Goal: Task Accomplishment & Management: Complete application form

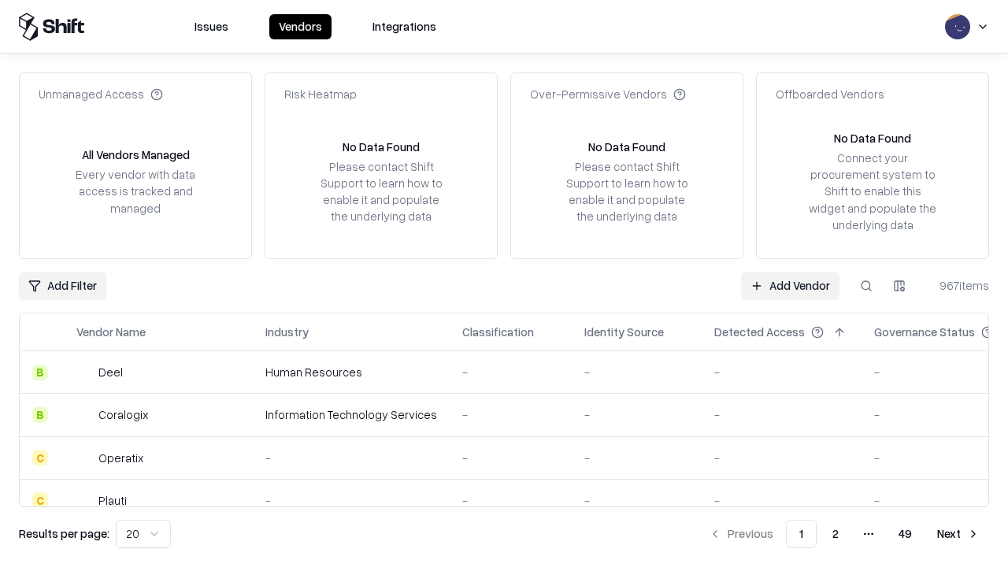
click at [790, 285] on link "Add Vendor" at bounding box center [790, 286] width 98 height 28
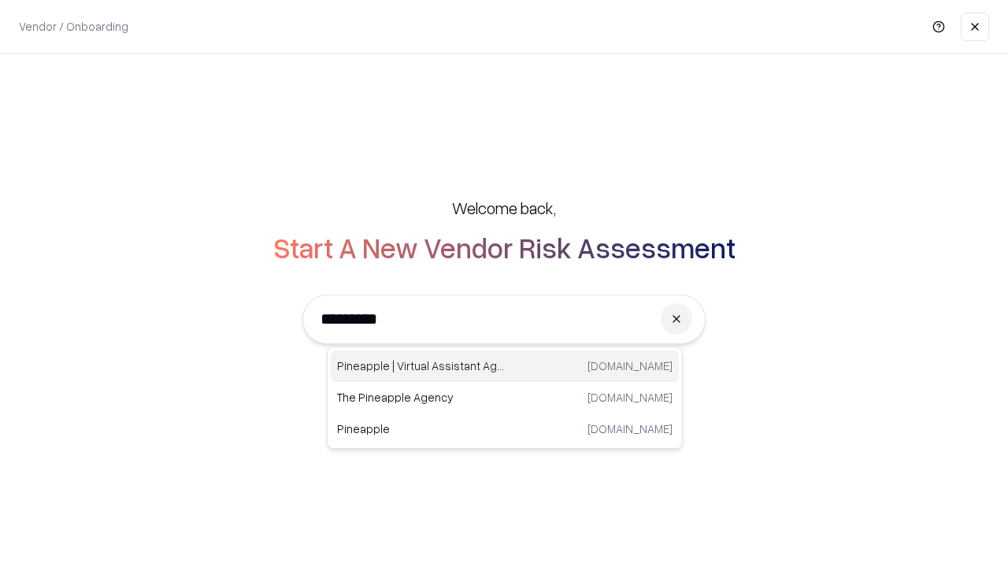
click at [505, 366] on div "Pineapple | Virtual Assistant Agency trypineapple.com" at bounding box center [505, 367] width 348 height 32
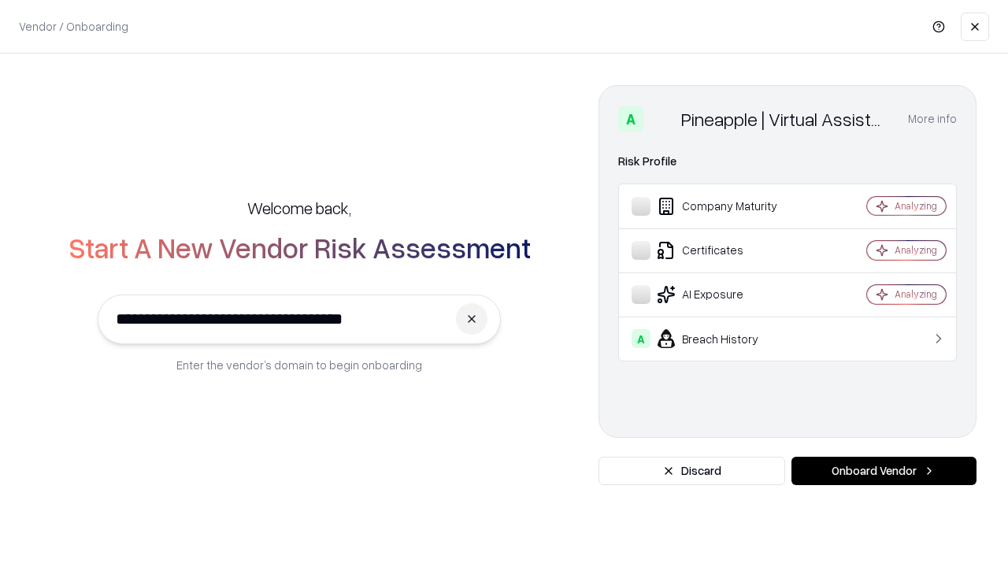
type input "**********"
click at [884, 471] on button "Onboard Vendor" at bounding box center [884, 471] width 185 height 28
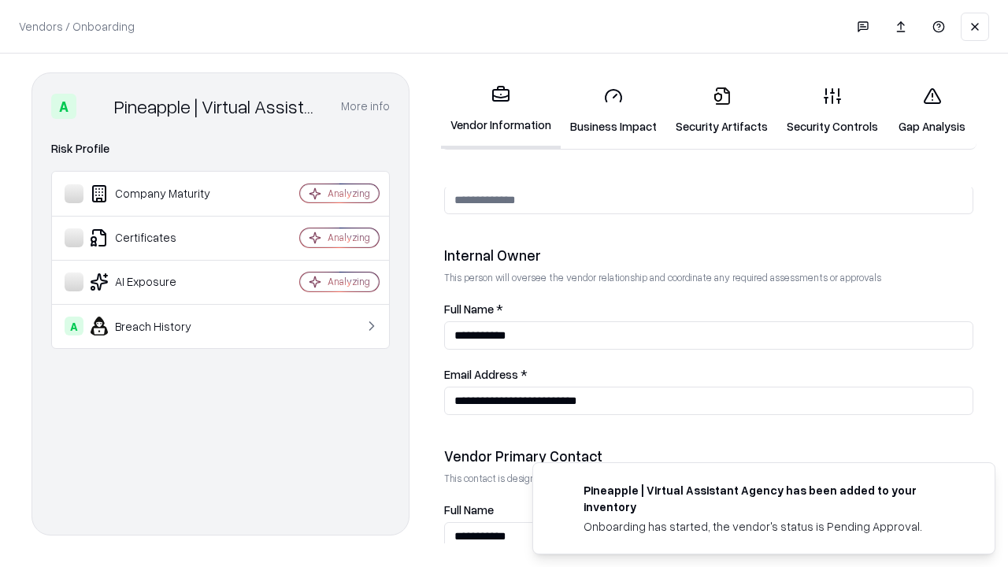
scroll to position [816, 0]
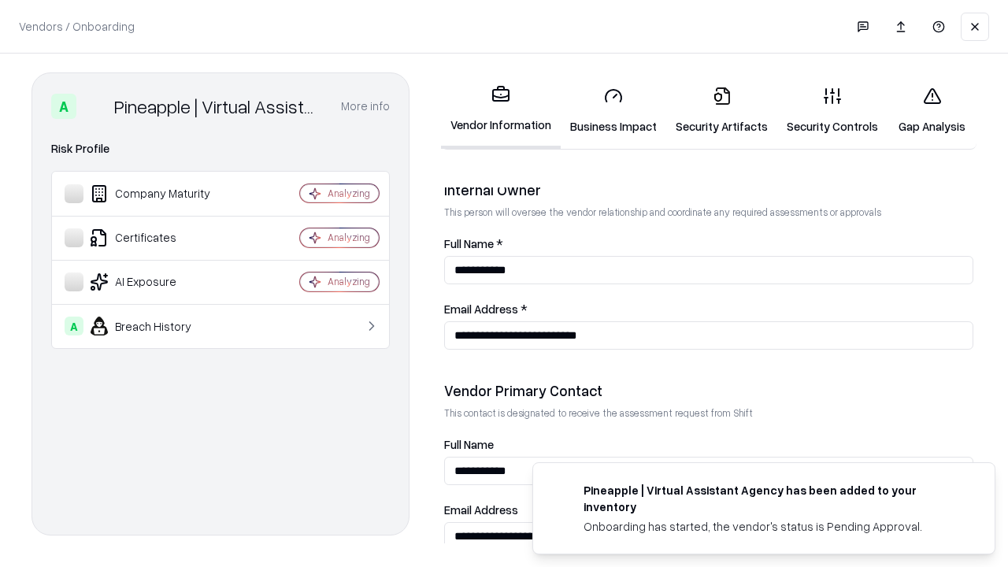
click at [614, 110] on link "Business Impact" at bounding box center [614, 110] width 106 height 73
click at [722, 110] on link "Security Artifacts" at bounding box center [721, 110] width 111 height 73
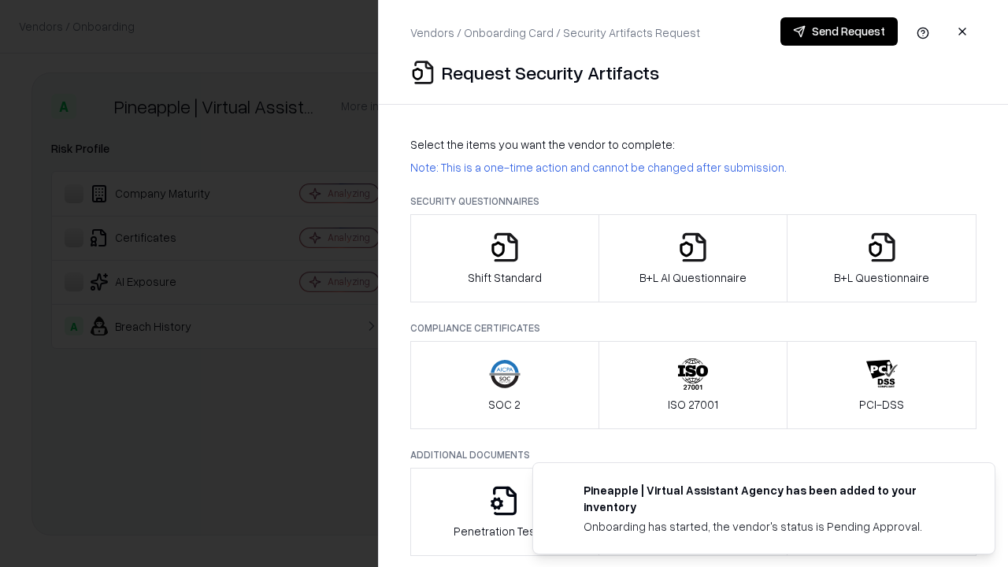
click at [504, 258] on icon "button" at bounding box center [505, 248] width 32 height 32
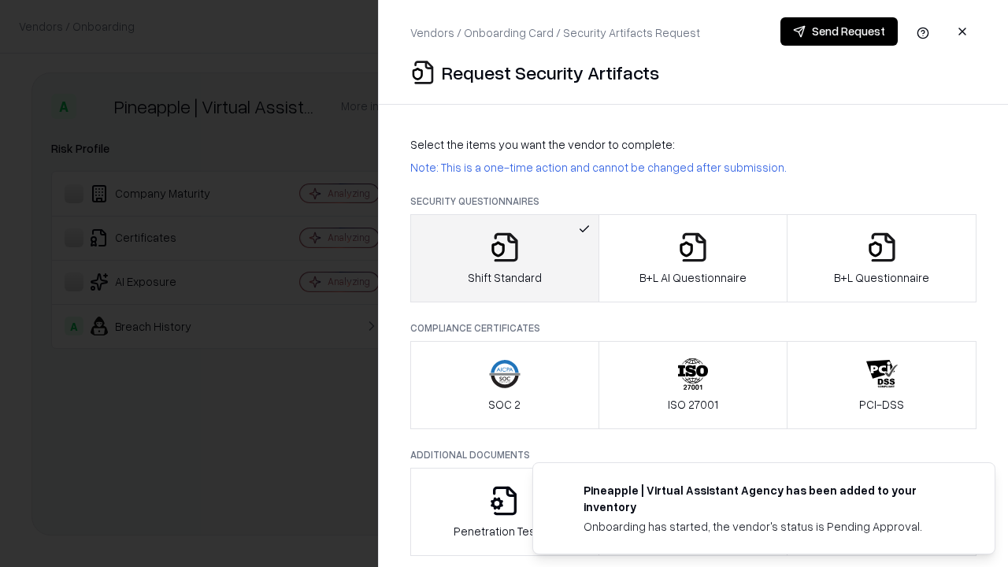
click at [839, 32] on button "Send Request" at bounding box center [839, 31] width 117 height 28
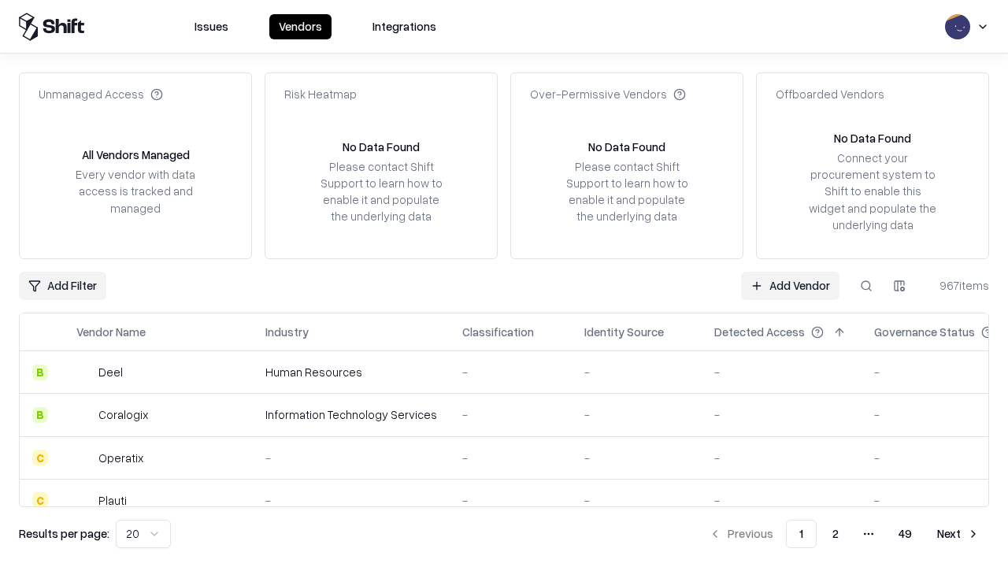
click at [867, 285] on button at bounding box center [866, 286] width 28 height 28
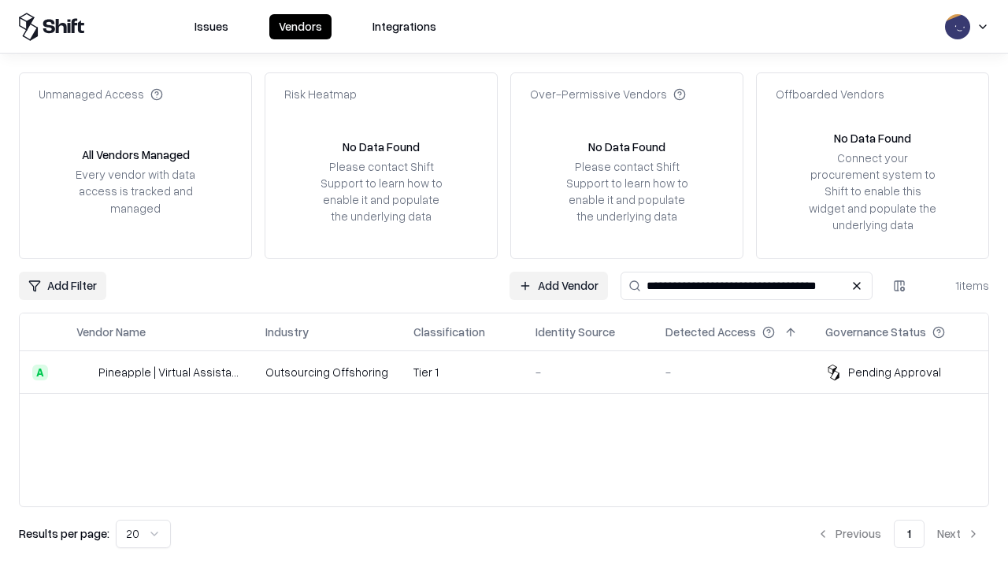
type input "**********"
click at [514, 372] on td "Tier 1" at bounding box center [462, 372] width 122 height 43
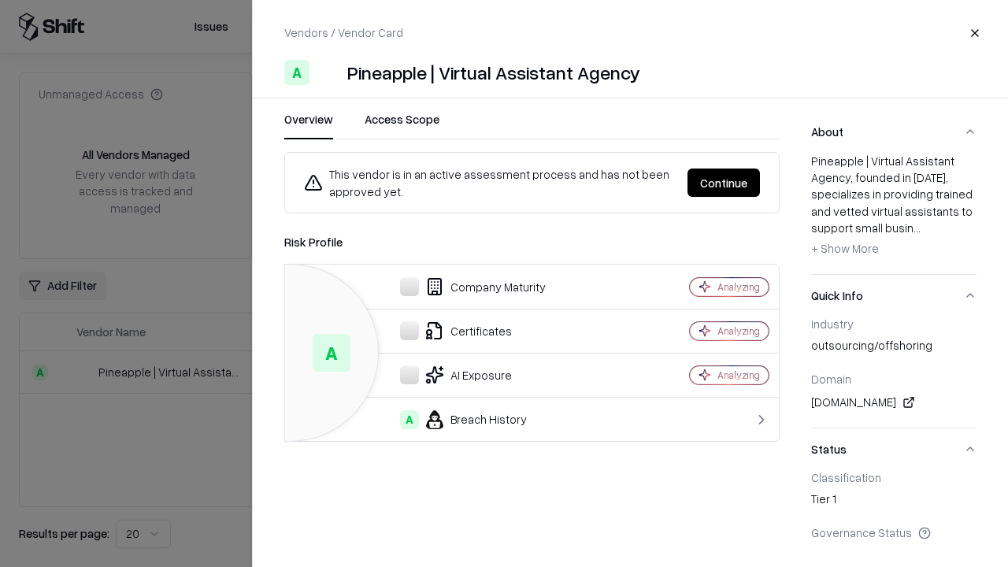
click at [724, 183] on button "Continue" at bounding box center [724, 183] width 72 height 28
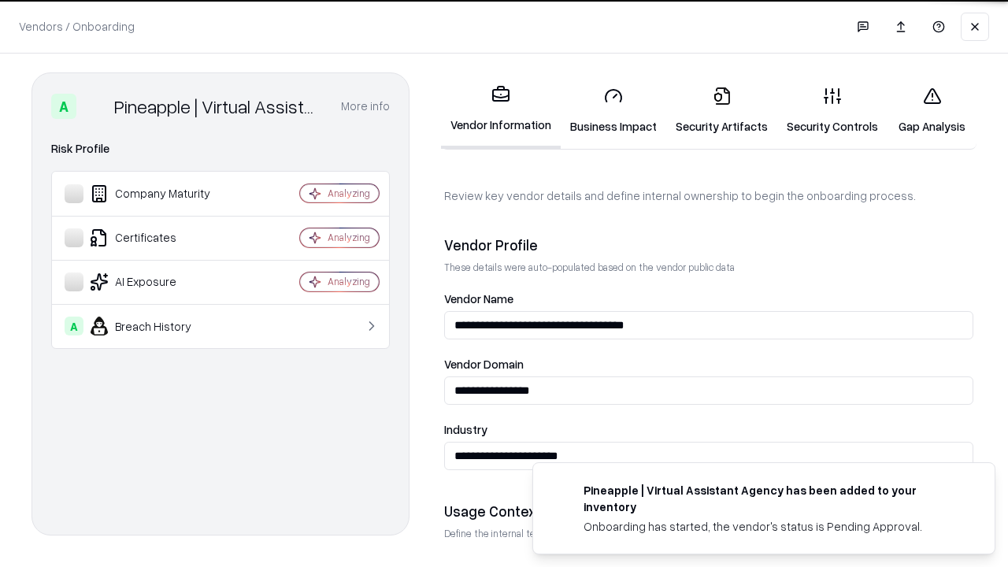
click at [722, 110] on link "Security Artifacts" at bounding box center [721, 110] width 111 height 73
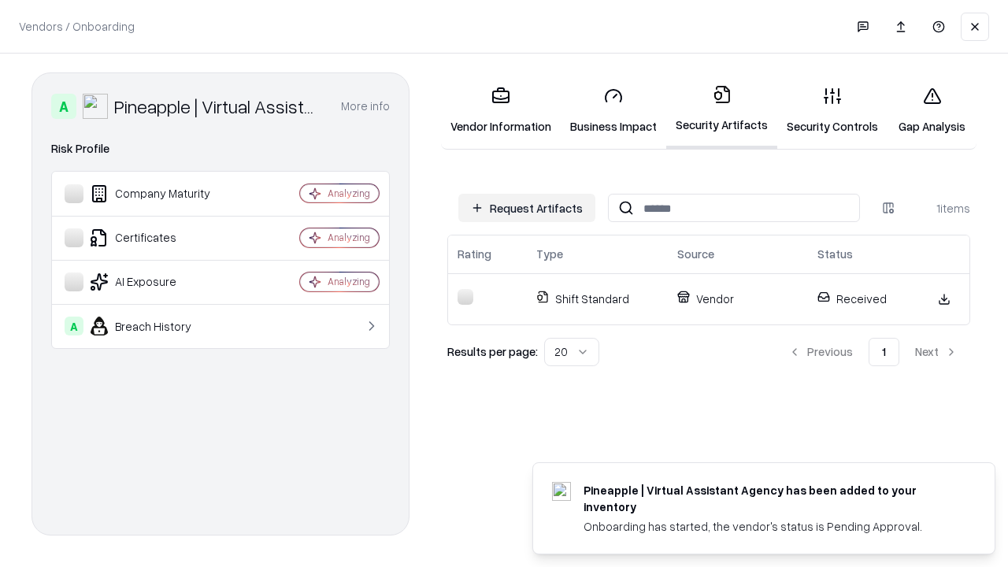
click at [833, 110] on link "Security Controls" at bounding box center [833, 110] width 110 height 73
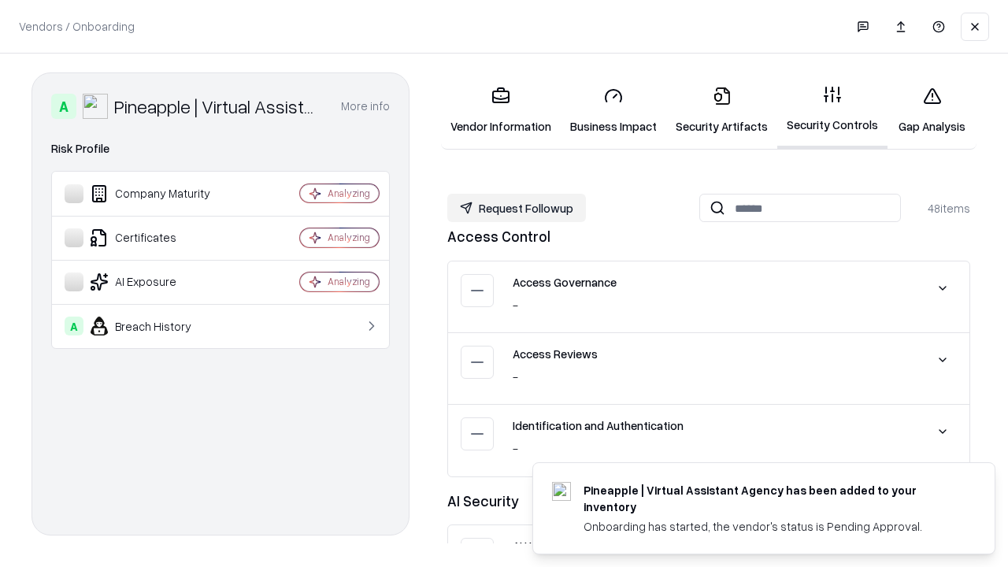
click at [517, 208] on button "Request Followup" at bounding box center [516, 208] width 139 height 28
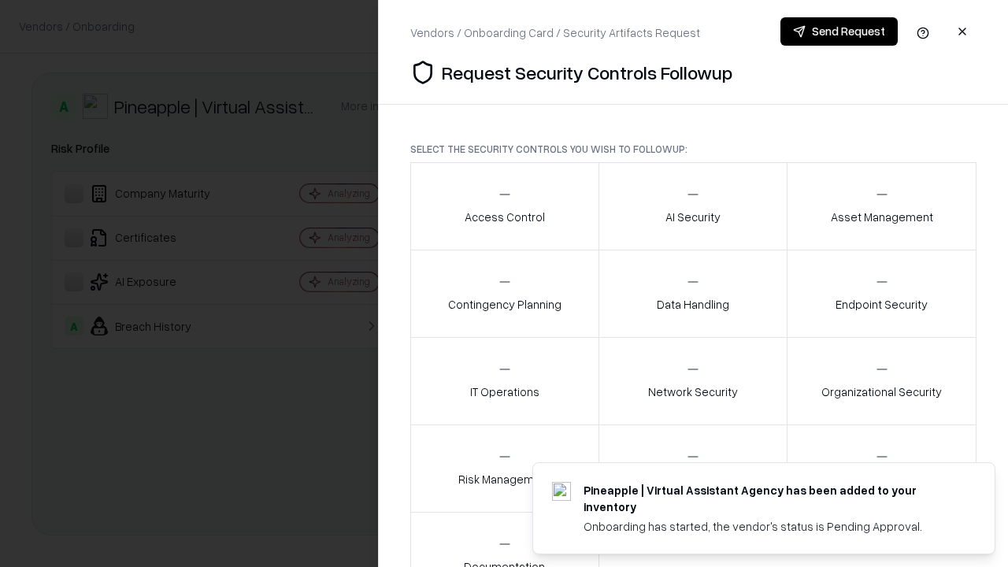
click at [504, 206] on div "Access Control" at bounding box center [505, 206] width 80 height 39
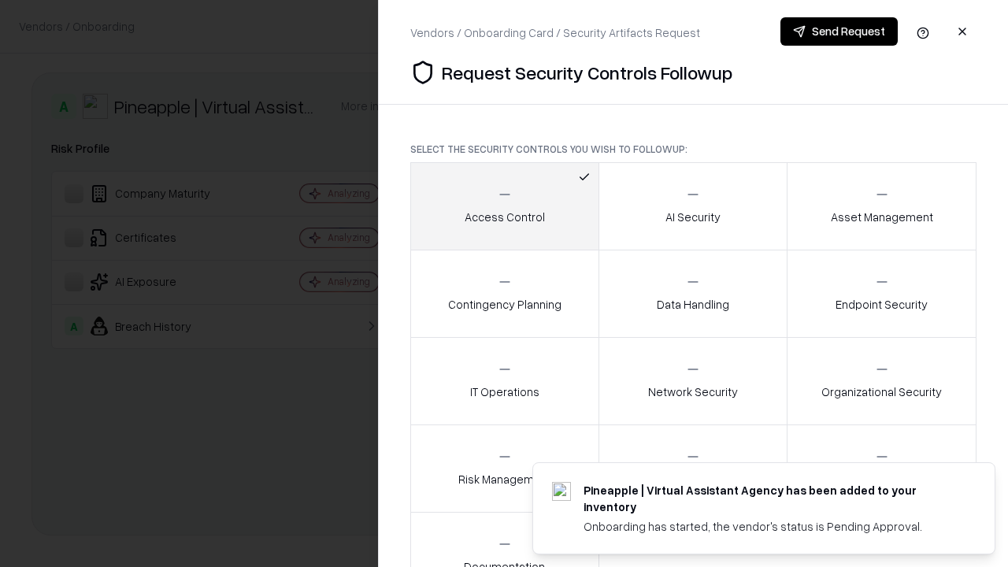
click at [839, 32] on button "Send Request" at bounding box center [839, 31] width 117 height 28
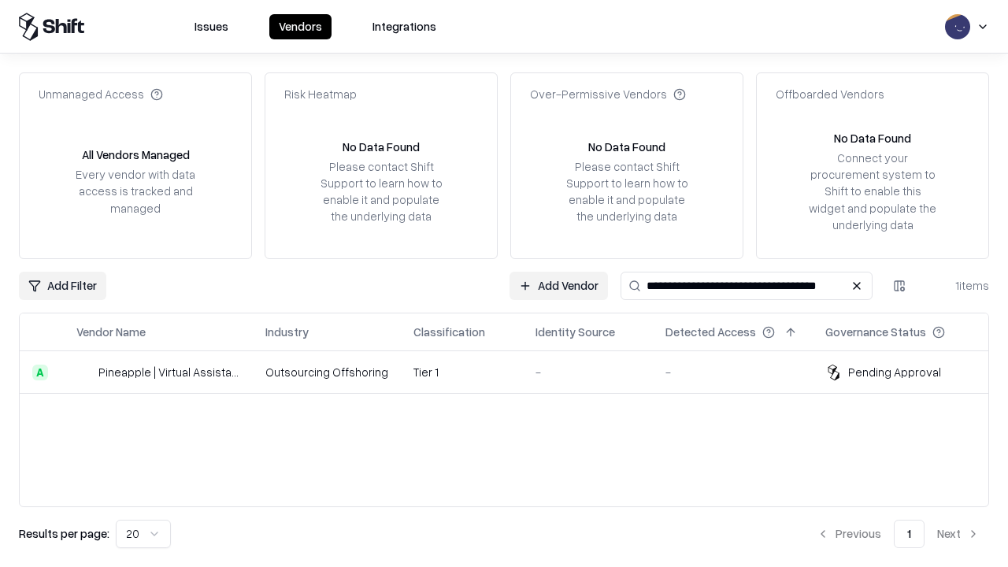
type input "**********"
click at [514, 372] on td "Tier 1" at bounding box center [462, 372] width 122 height 43
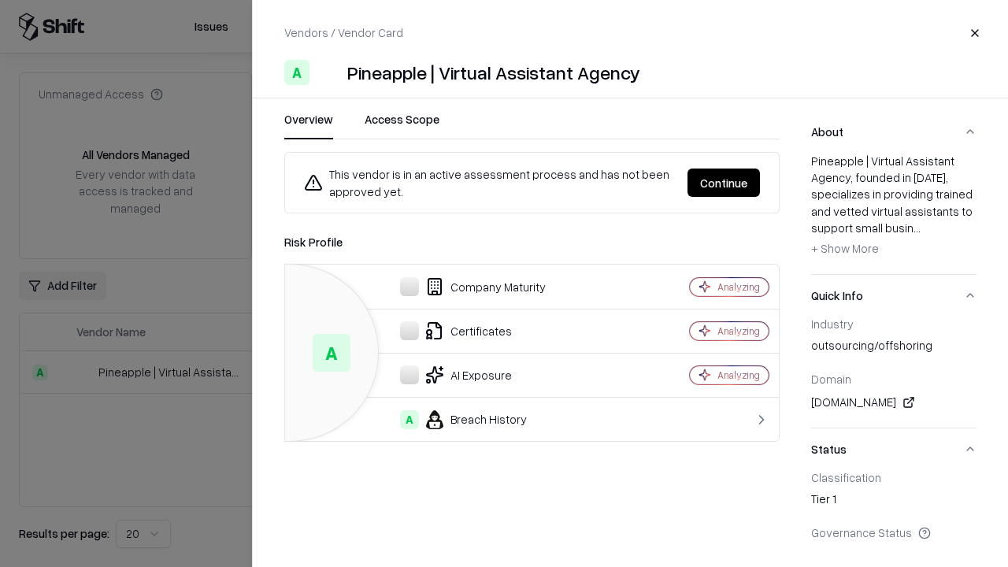
click at [724, 183] on button "Continue" at bounding box center [724, 183] width 72 height 28
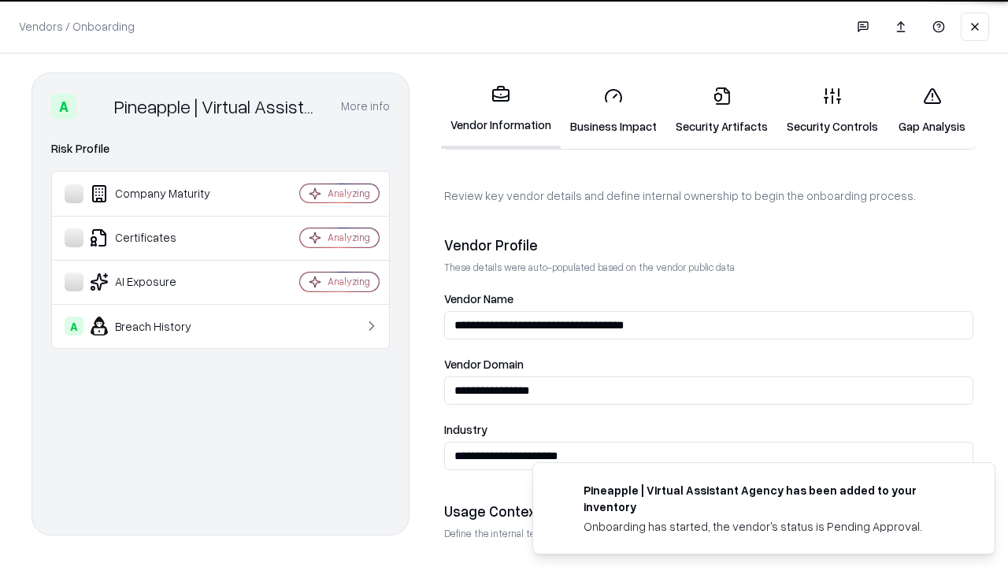
click at [932, 110] on link "Gap Analysis" at bounding box center [932, 110] width 89 height 73
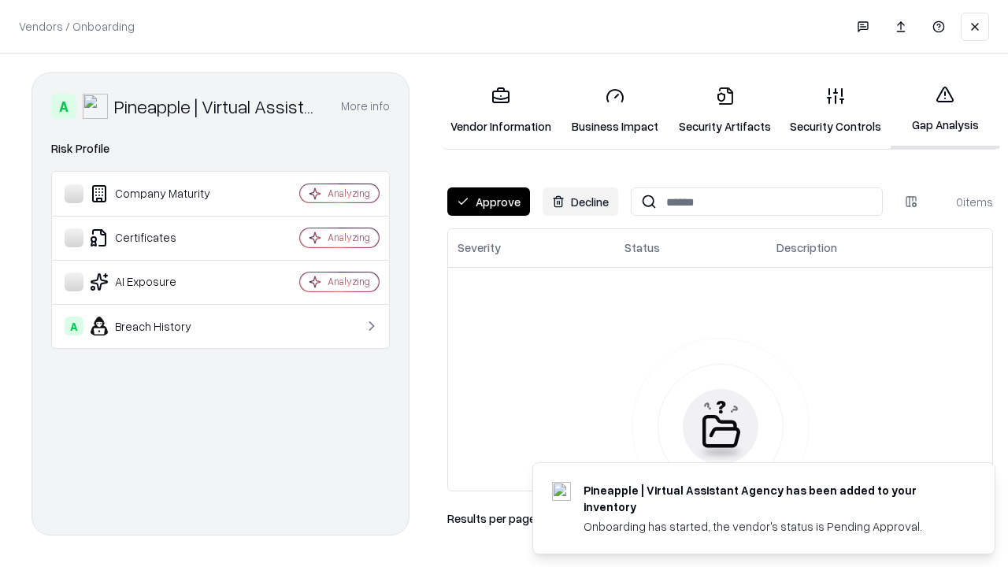
click at [488, 202] on button "Approve" at bounding box center [488, 201] width 83 height 28
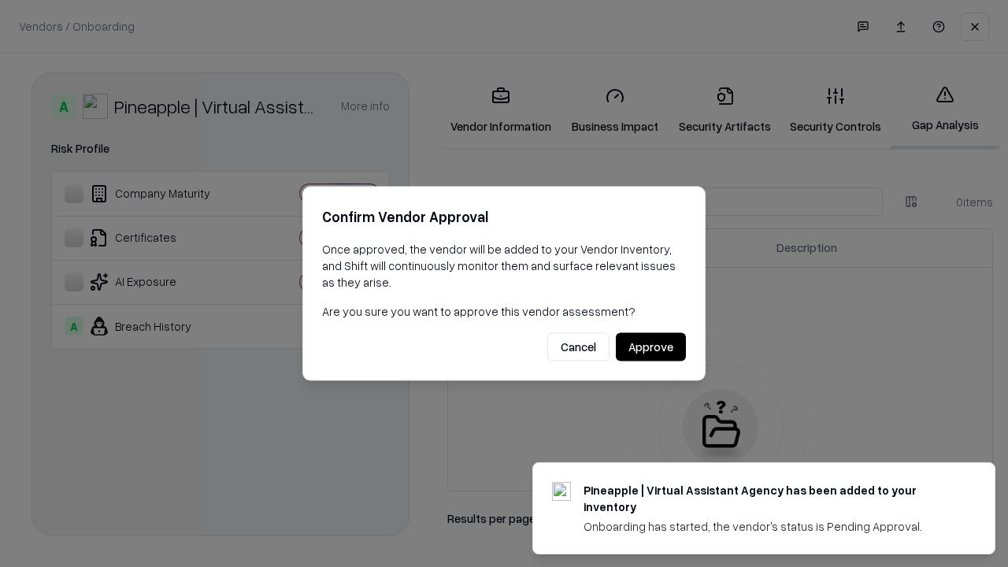
click at [651, 347] on button "Approve" at bounding box center [651, 347] width 70 height 28
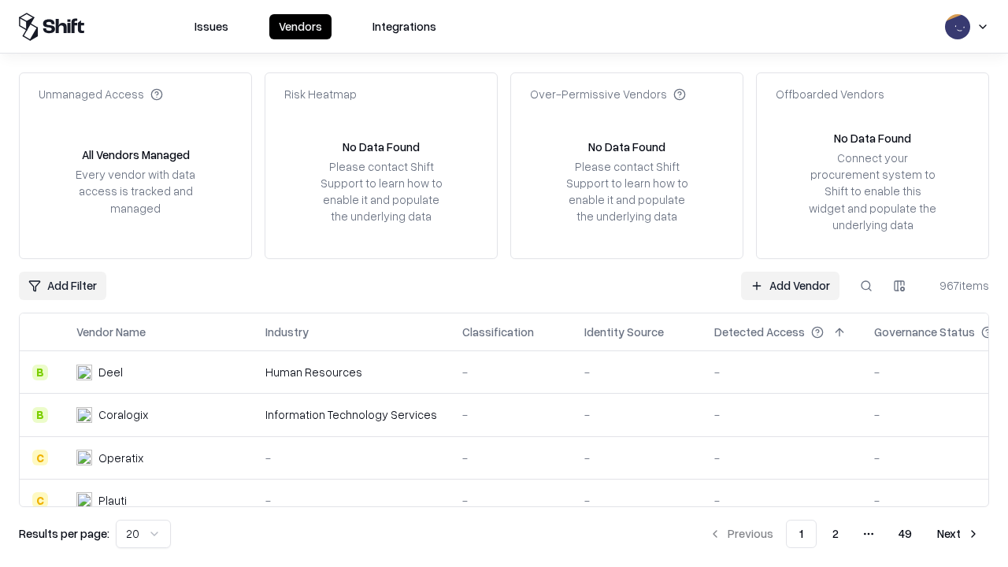
type input "**********"
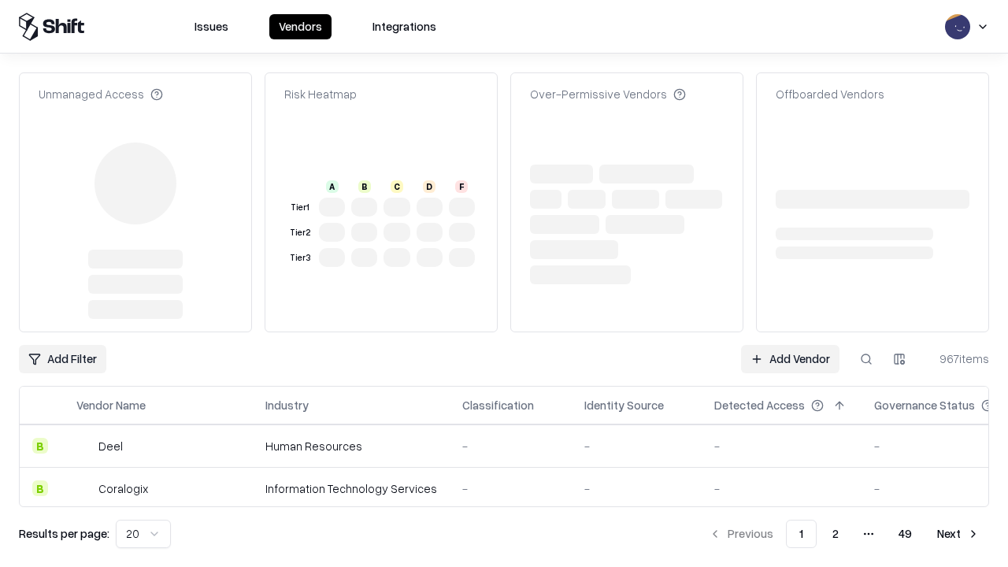
click at [790, 359] on link "Add Vendor" at bounding box center [790, 359] width 98 height 28
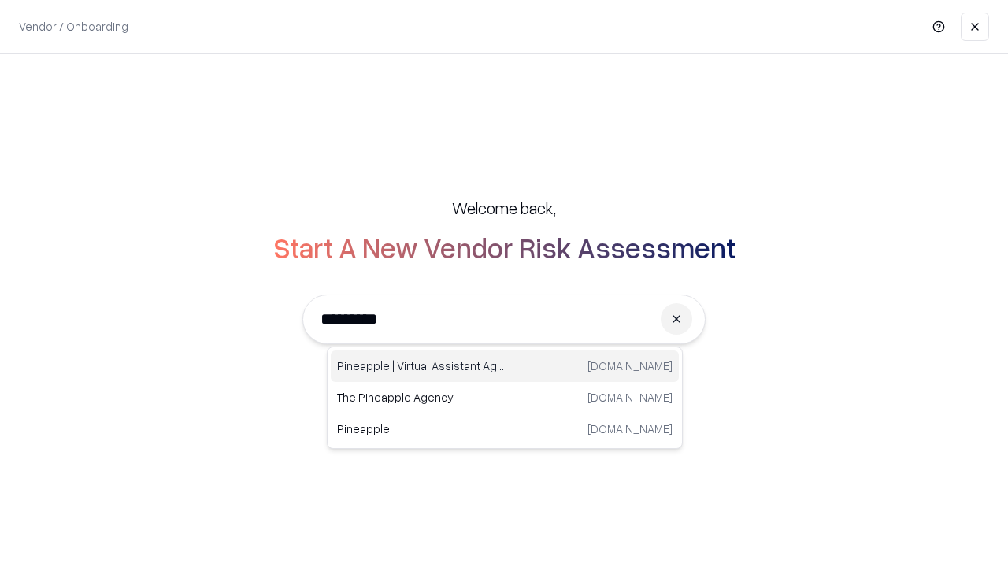
click at [505, 366] on div "Pineapple | Virtual Assistant Agency trypineapple.com" at bounding box center [505, 367] width 348 height 32
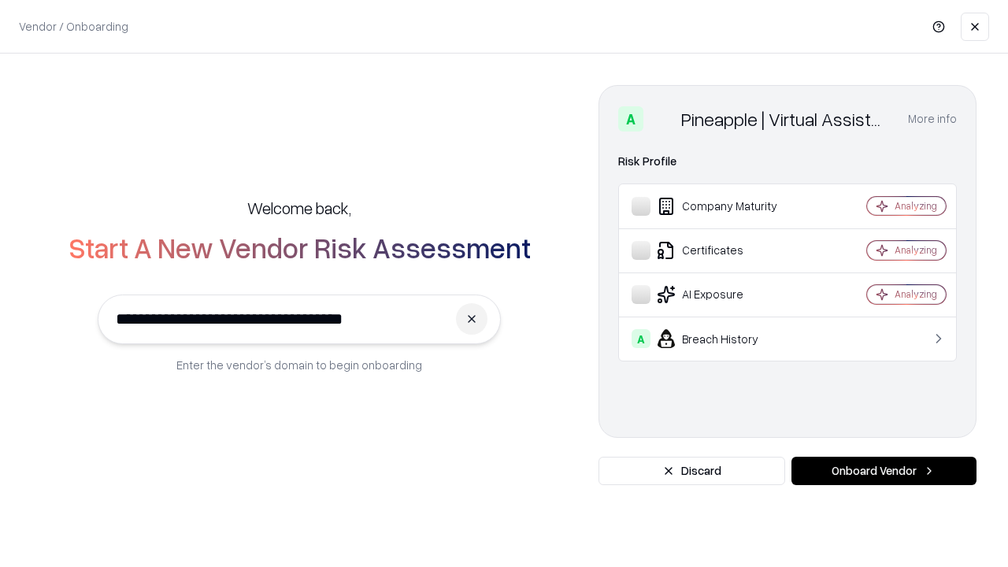
type input "**********"
click at [884, 471] on button "Onboard Vendor" at bounding box center [884, 471] width 185 height 28
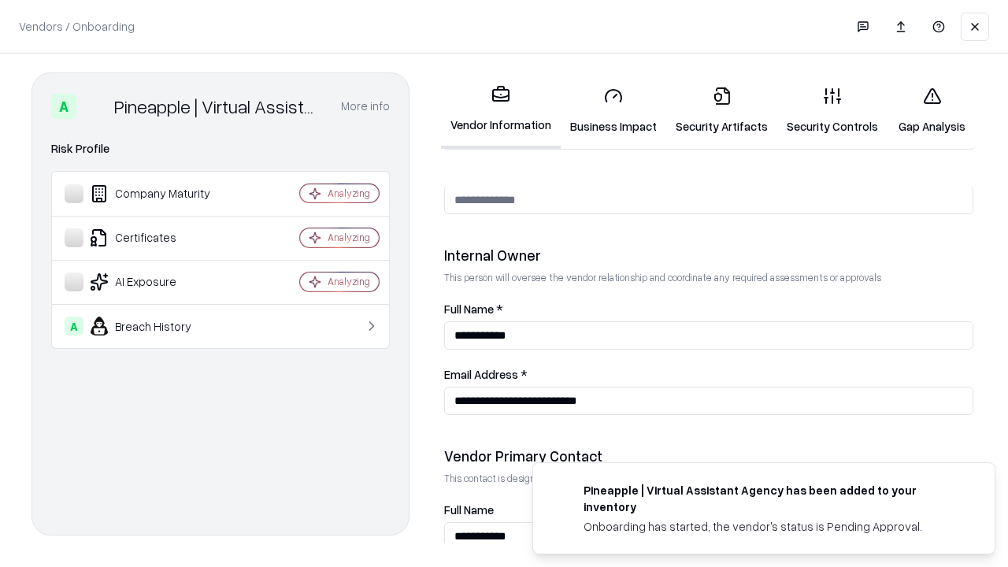
scroll to position [816, 0]
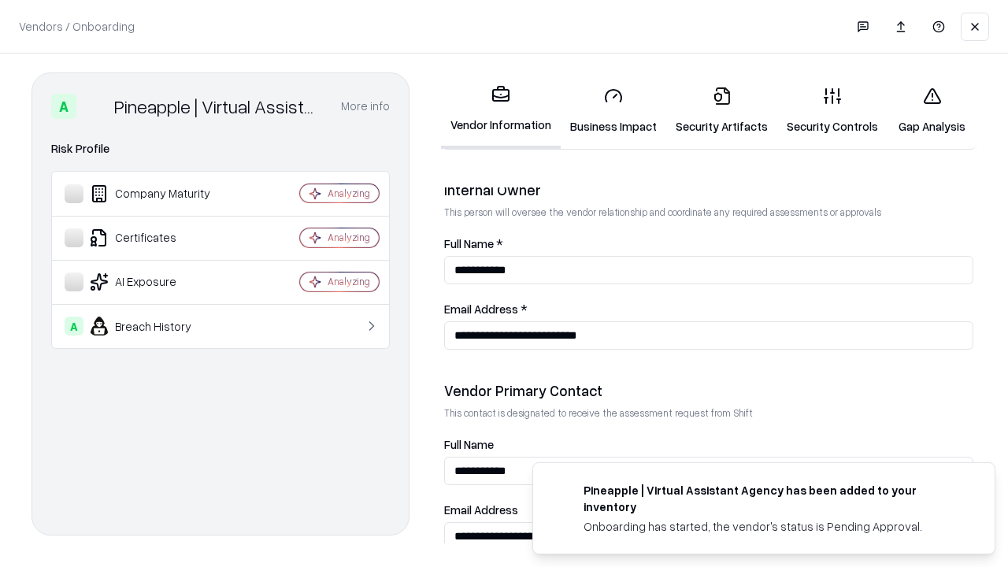
click at [932, 110] on link "Gap Analysis" at bounding box center [932, 110] width 89 height 73
